Goal: Transaction & Acquisition: Purchase product/service

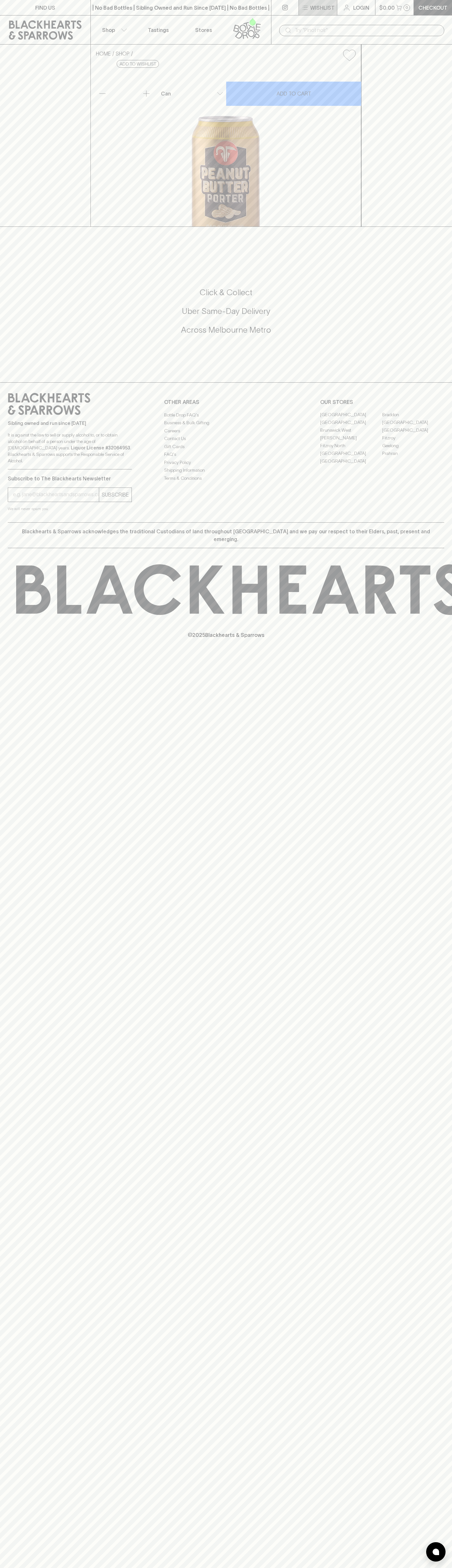
click at [331, 13] on button "Wishlist" at bounding box center [317, 7] width 38 height 15
click at [302, 1567] on html "FIND US | No Bad Bottles | Sibling Owned and Run Since [DATE] | No Bad Bottles …" at bounding box center [226, 784] width 452 height 1568
click at [20, 579] on div at bounding box center [226, 784] width 452 height 1568
